Goal: Task Accomplishment & Management: Manage account settings

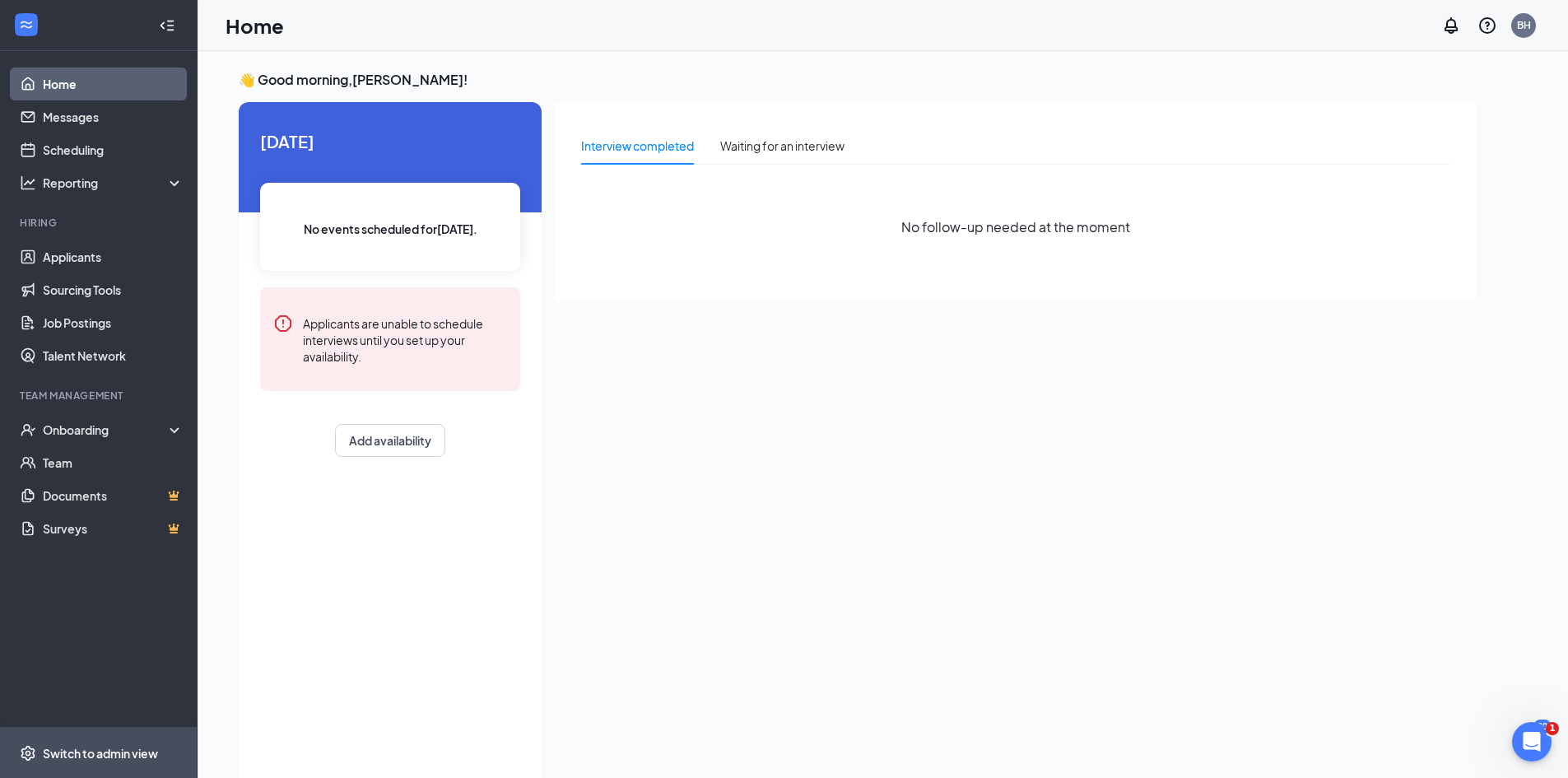
click at [73, 741] on span "Switch to admin view" at bounding box center [112, 752] width 141 height 50
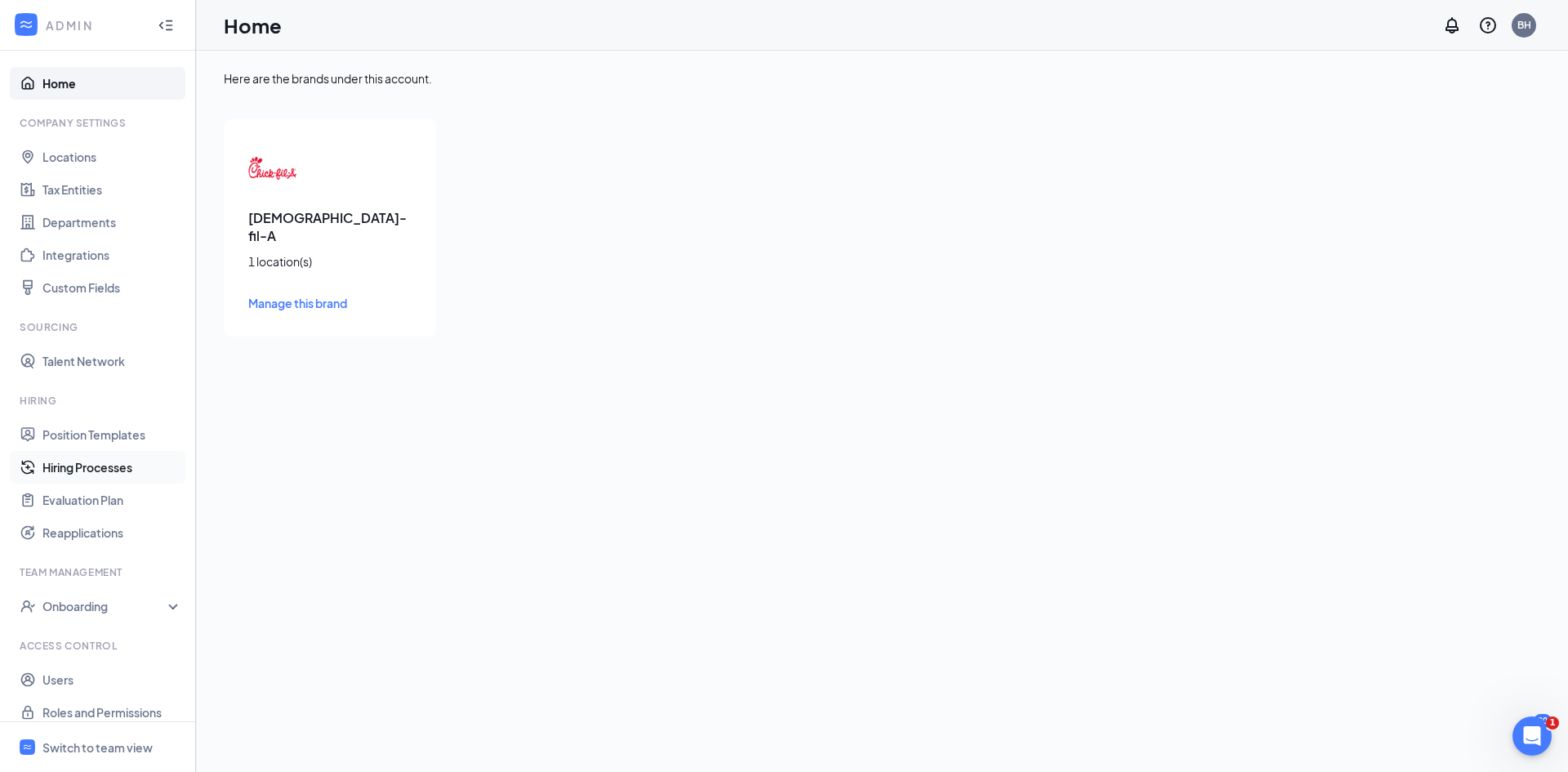
click at [93, 461] on link "Hiring Processes" at bounding box center [111, 468] width 139 height 33
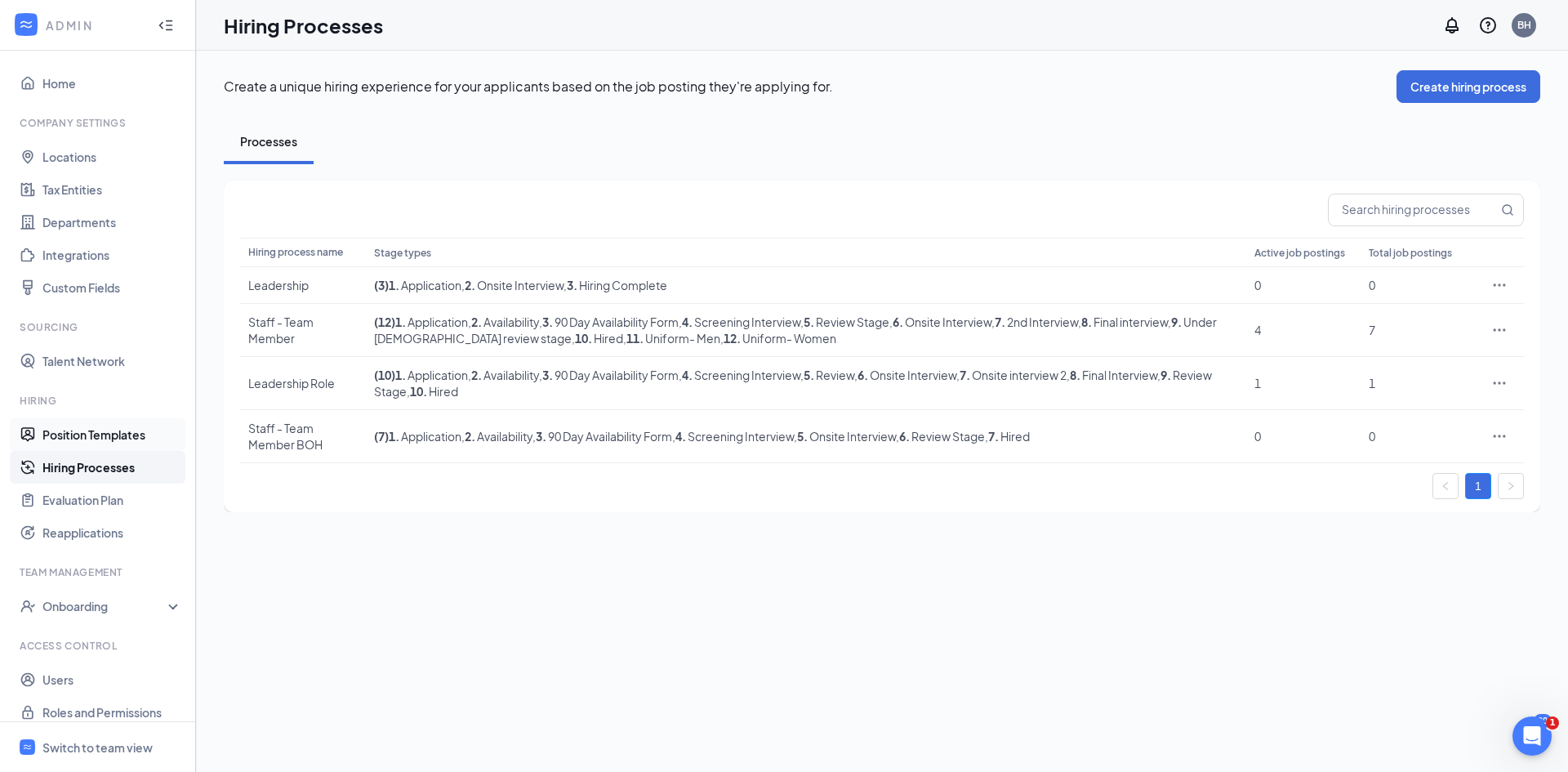
click at [70, 426] on link "Position Templates" at bounding box center [111, 435] width 139 height 33
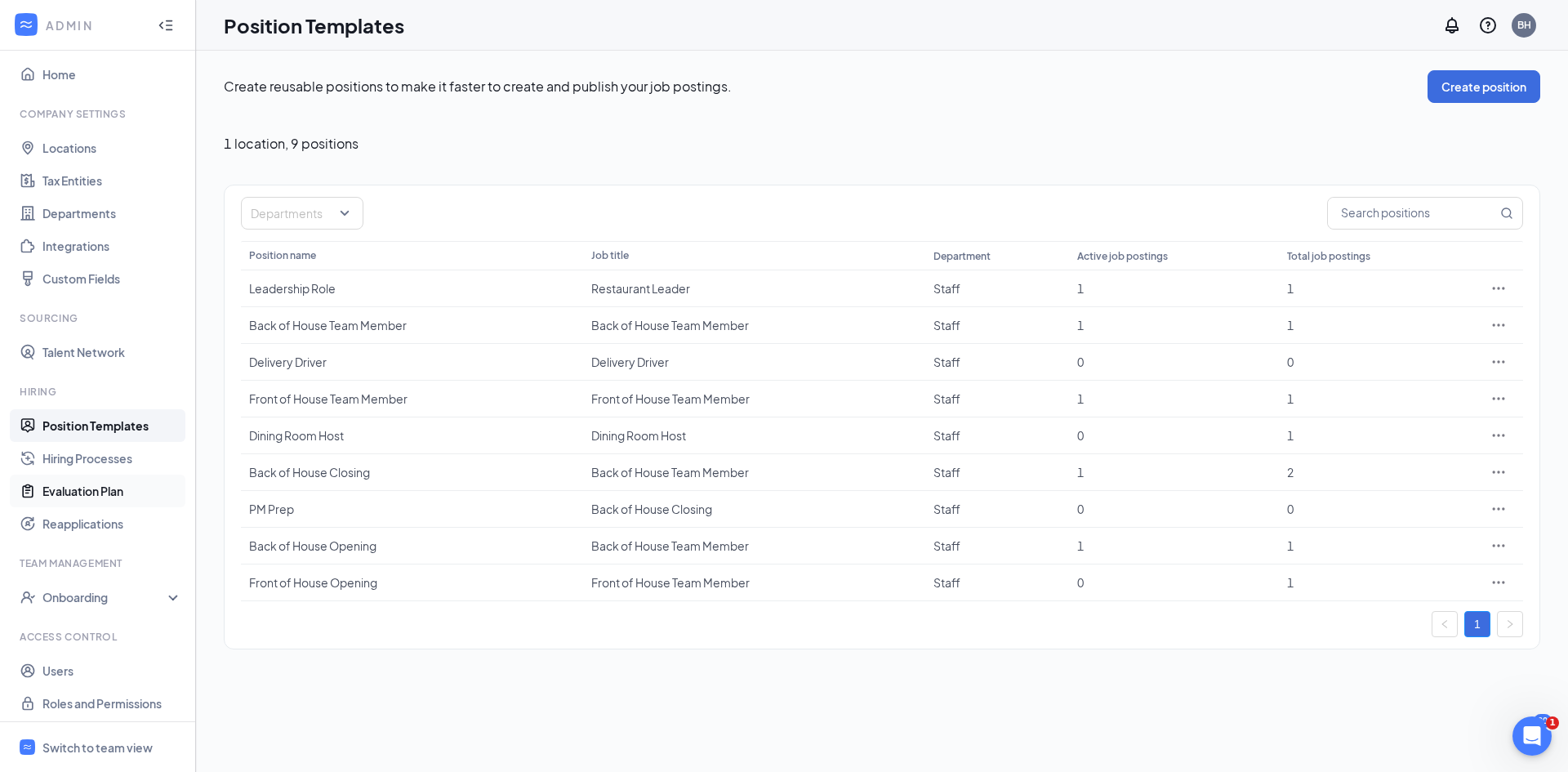
scroll to position [14, 0]
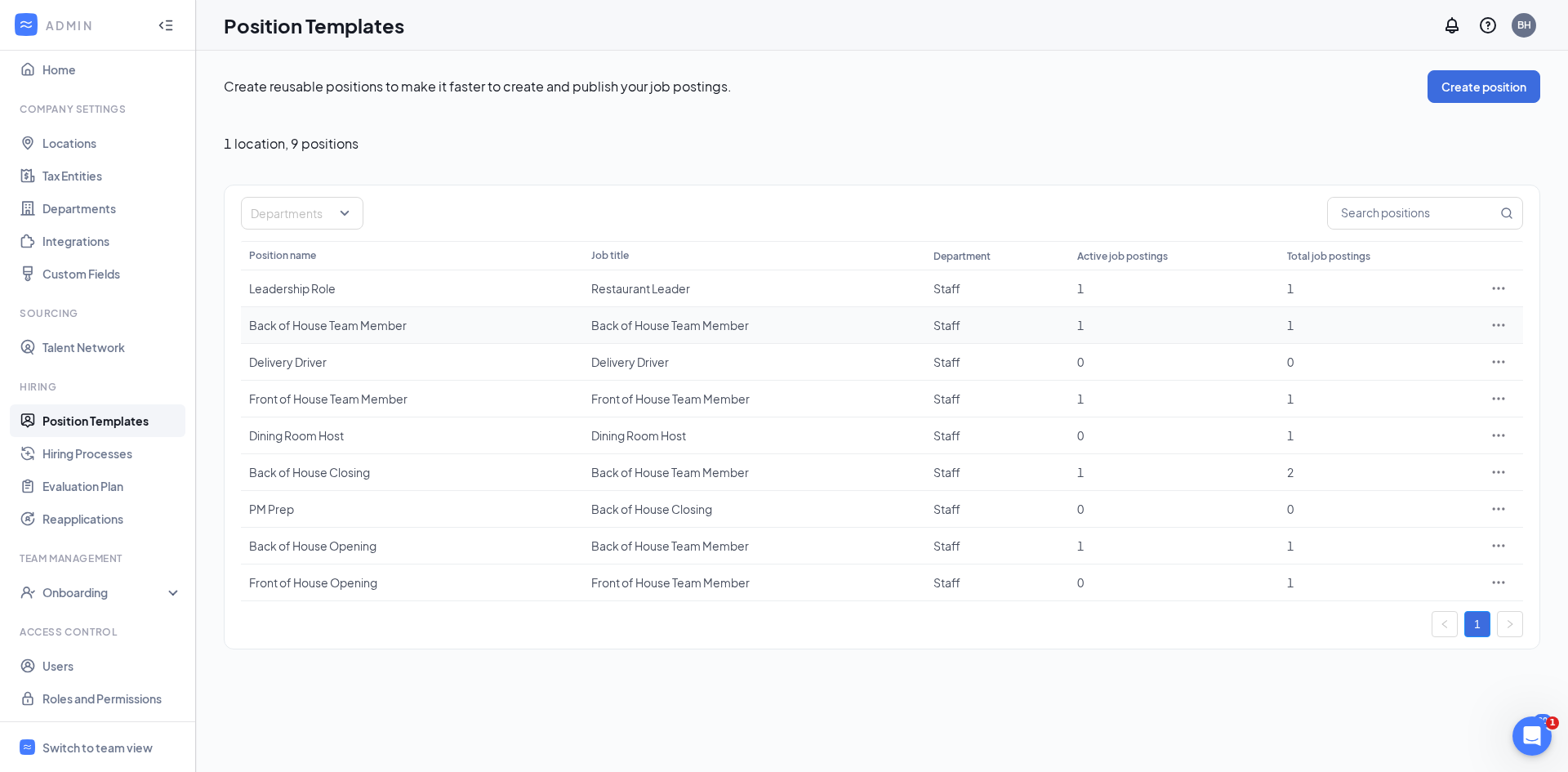
click at [1104, 327] on div "1" at bounding box center [1174, 325] width 194 height 16
click at [1495, 434] on icon "Ellipses" at bounding box center [1499, 435] width 16 height 16
click at [1444, 545] on span "View job postings" at bounding box center [1400, 544] width 93 height 15
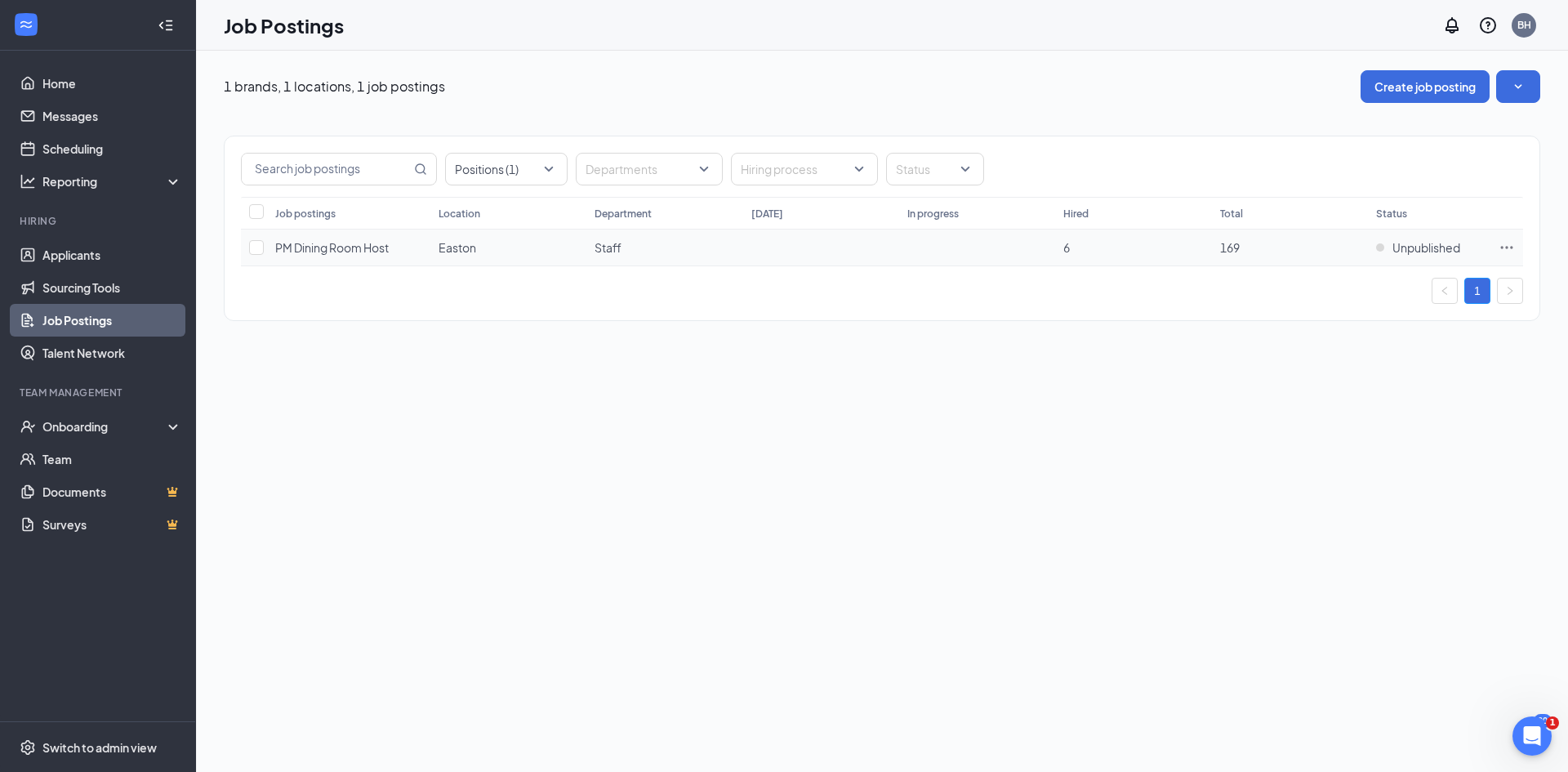
click at [1516, 246] on td at bounding box center [1507, 247] width 33 height 37
click at [1504, 246] on icon "Ellipses" at bounding box center [1507, 247] width 16 height 16
click at [1079, 253] on td "6" at bounding box center [1132, 247] width 156 height 37
click at [1406, 251] on span "Unpublished" at bounding box center [1426, 247] width 68 height 16
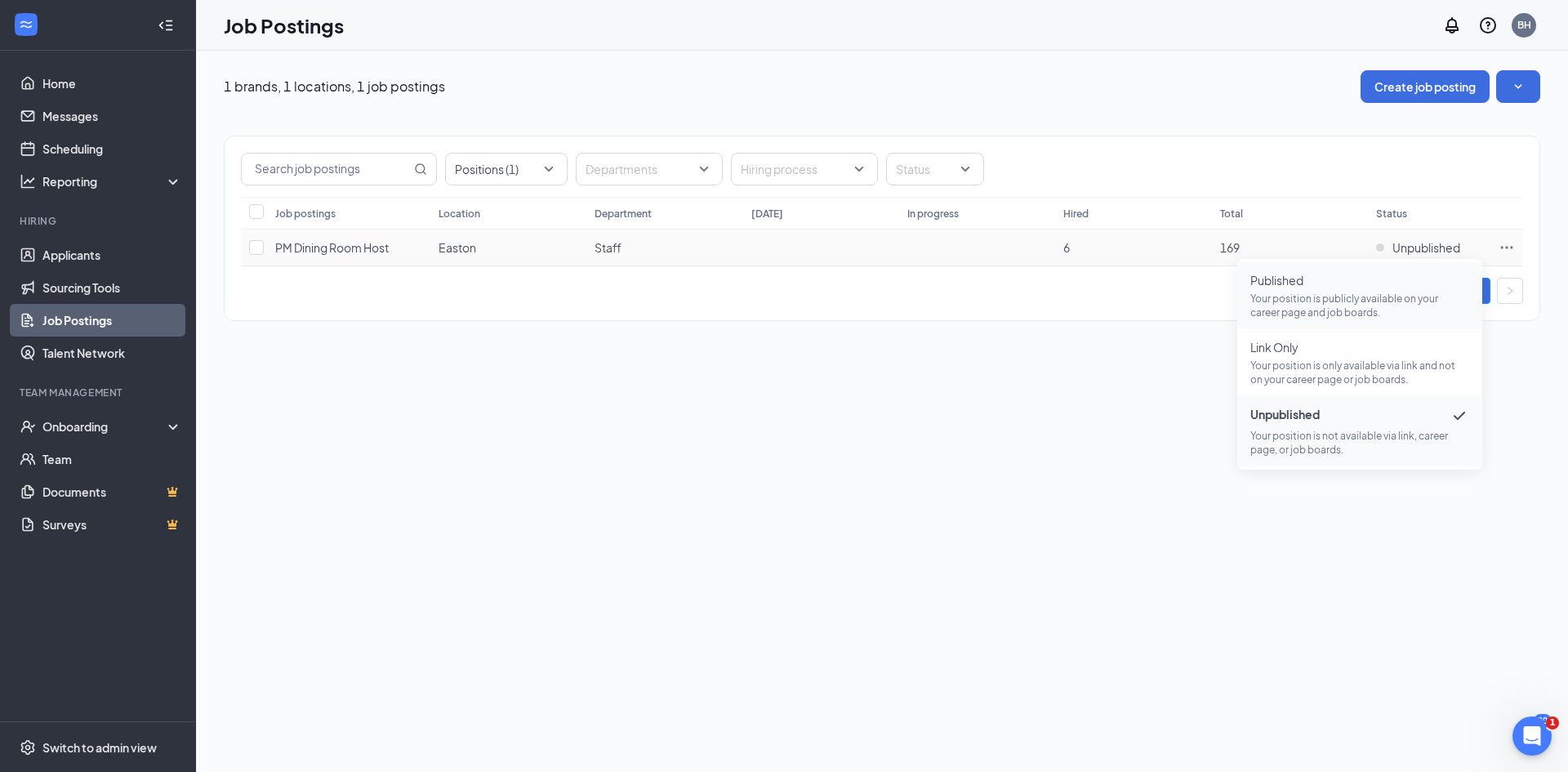
click at [1365, 299] on p "Your position is publicly available on your career page and job boards." at bounding box center [1359, 305] width 219 height 28
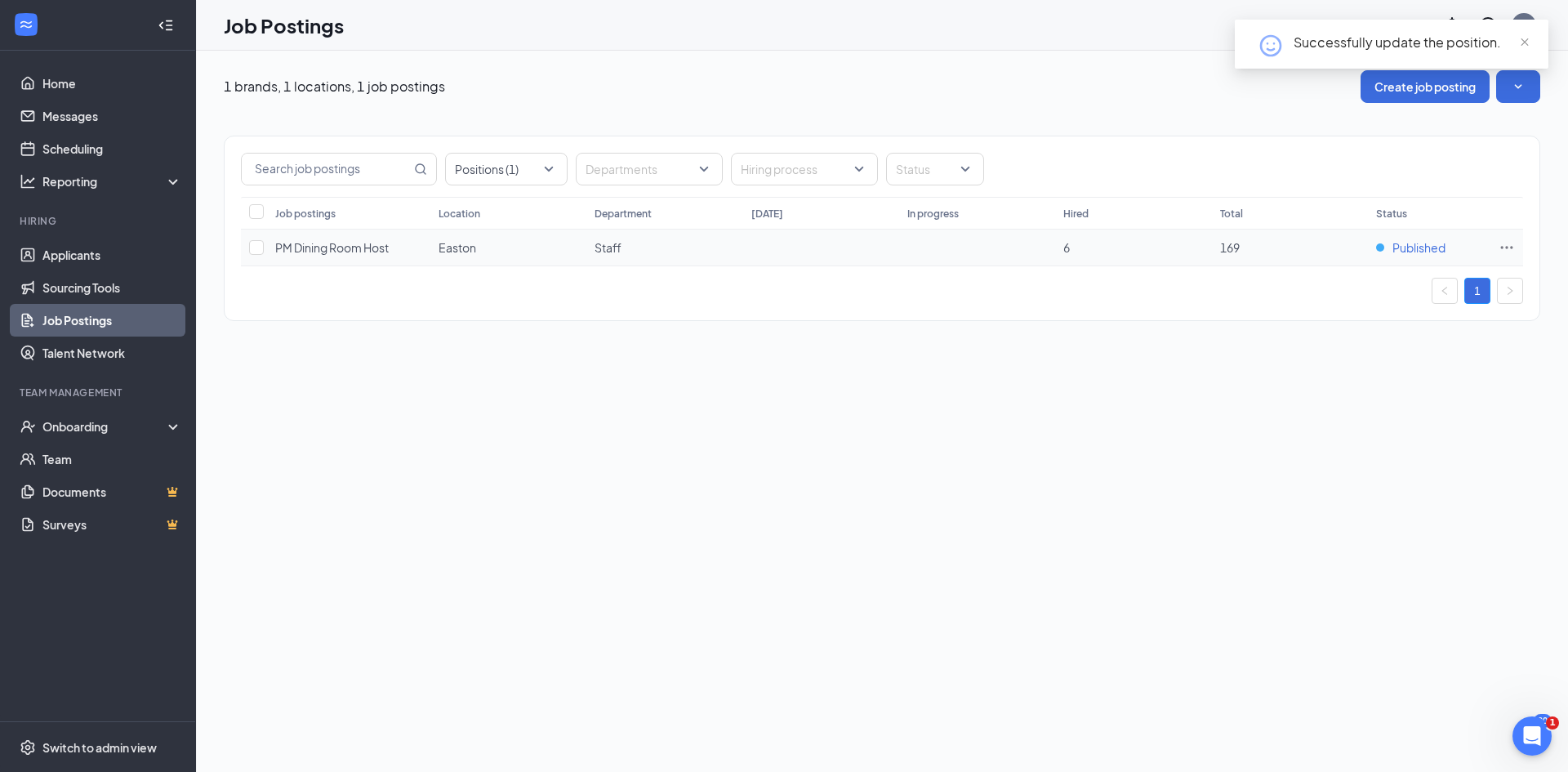
click at [1422, 250] on span "Published" at bounding box center [1419, 247] width 53 height 16
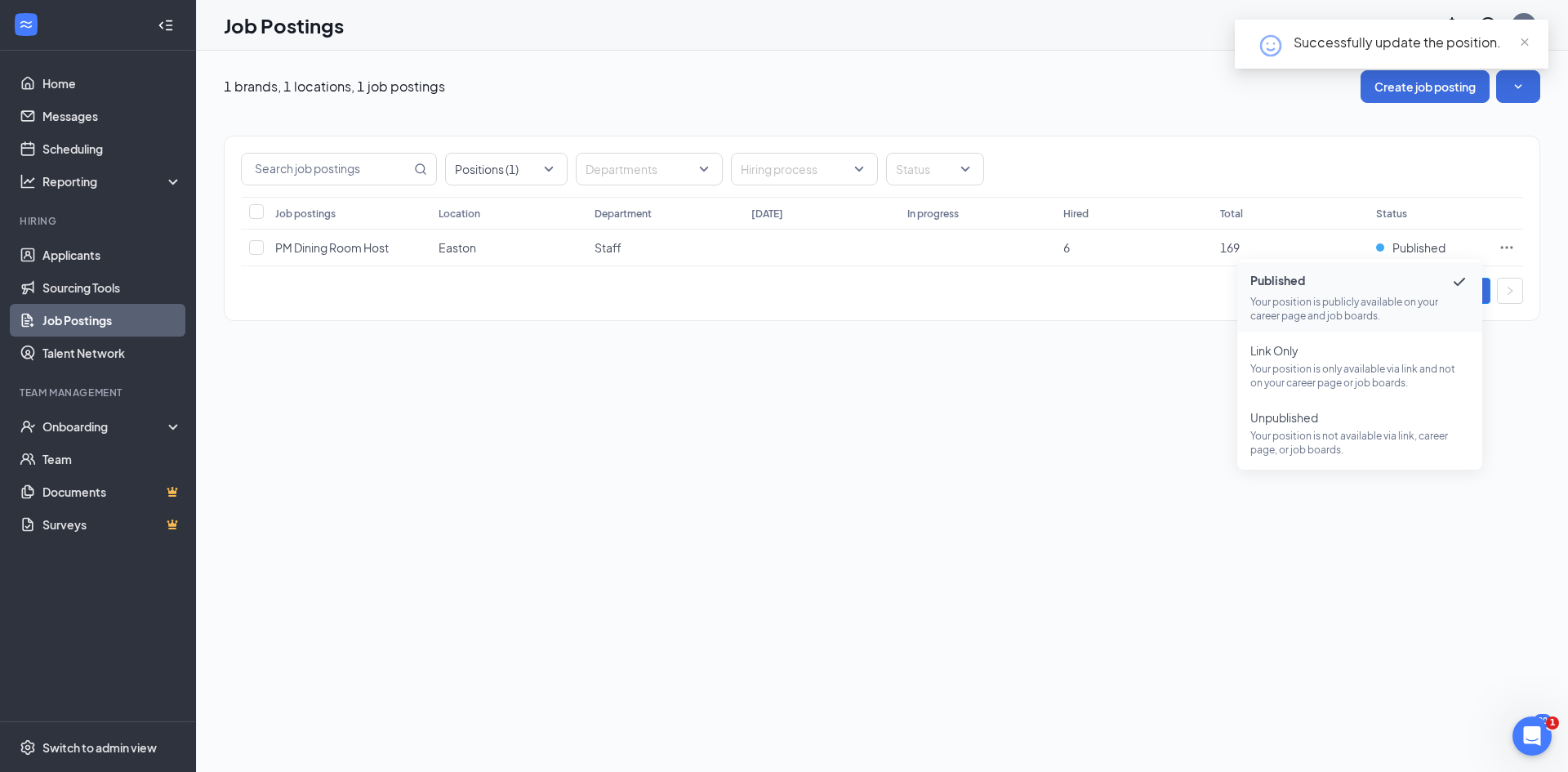
click at [1144, 400] on div "1 brands, 1 locations, 1 job postings Create job posting Positions (1) Departme…" at bounding box center [882, 411] width 1372 height 721
